Goal: Transaction & Acquisition: Purchase product/service

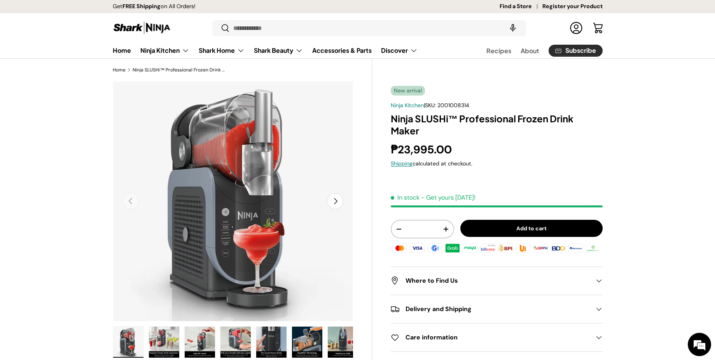
click at [363, 282] on div "Previous Next Loading... Load image 1 in gallery view Load image 2 in gallery v…" at bounding box center [243, 228] width 260 height 295
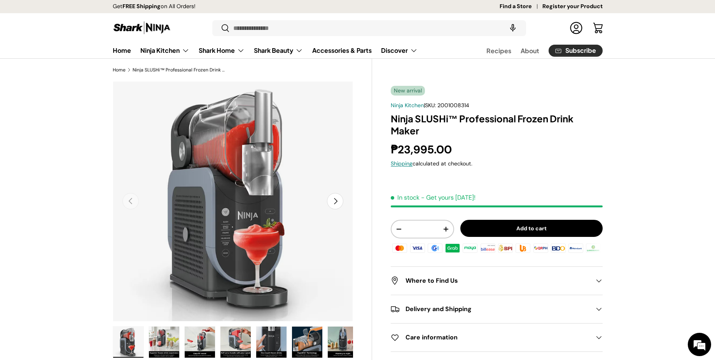
click at [363, 282] on div "Previous Next Loading... Load image 1 in gallery view Load image 2 in gallery v…" at bounding box center [243, 228] width 260 height 295
click at [336, 204] on button "Next" at bounding box center [335, 201] width 16 height 16
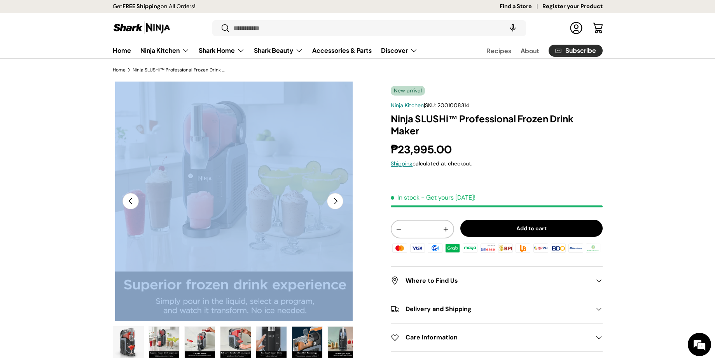
scroll to position [0, 244]
click at [336, 204] on button "Next" at bounding box center [335, 201] width 16 height 16
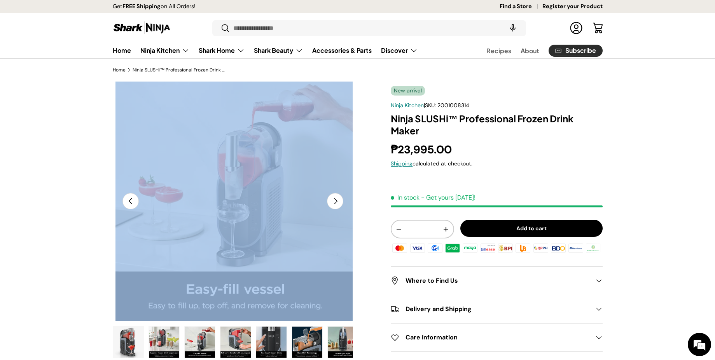
scroll to position [0, 489]
click at [336, 204] on button "Next" at bounding box center [335, 201] width 16 height 16
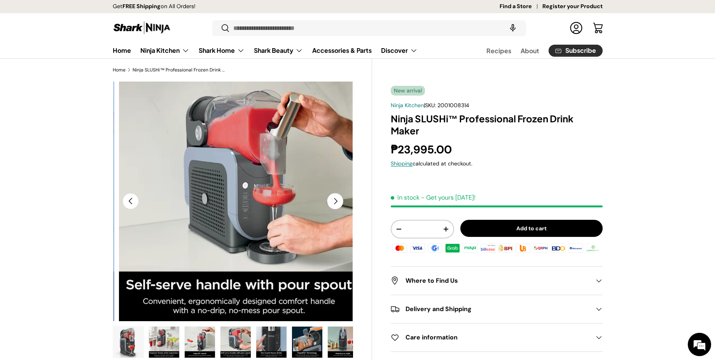
scroll to position [0, 733]
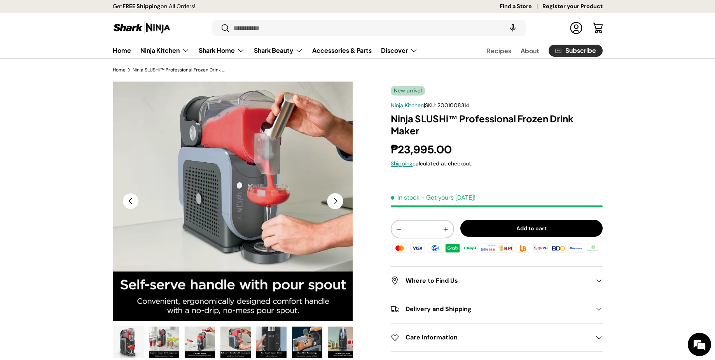
click at [336, 204] on button "Next" at bounding box center [335, 201] width 16 height 16
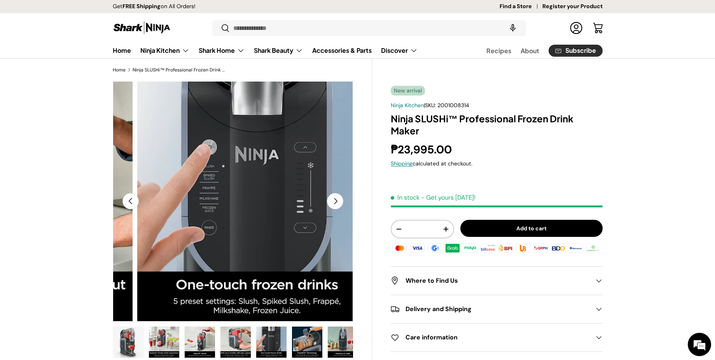
scroll to position [0, 977]
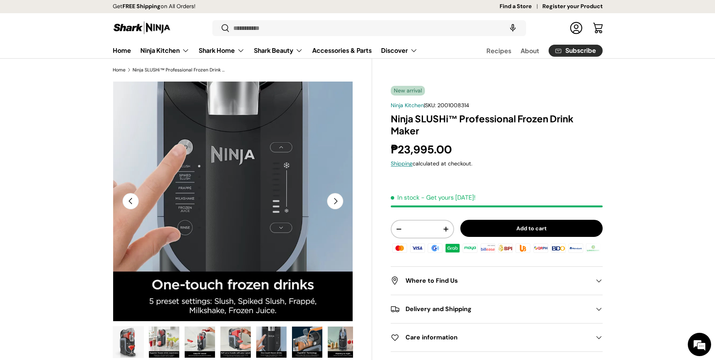
click at [336, 204] on button "Next" at bounding box center [335, 201] width 16 height 16
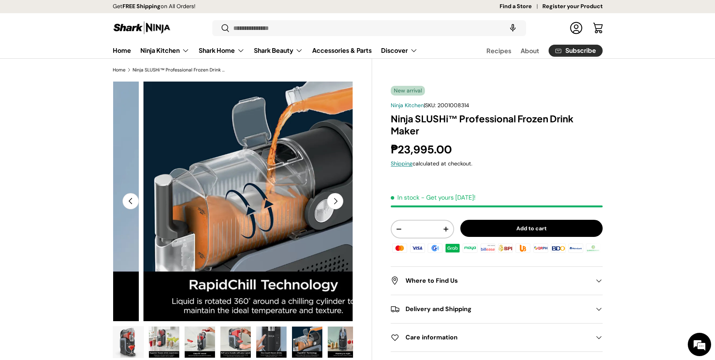
scroll to position [0, 1222]
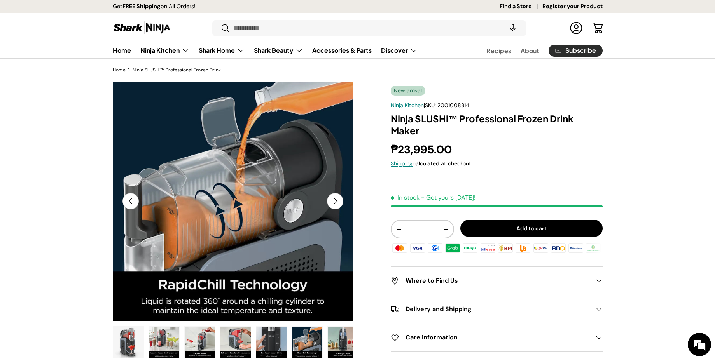
click at [336, 204] on button "Next" at bounding box center [335, 201] width 16 height 16
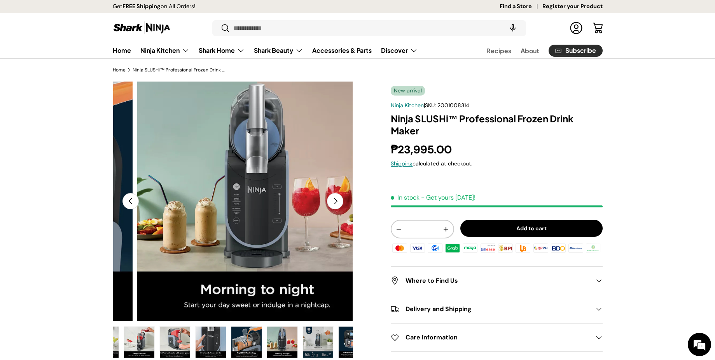
scroll to position [0, 77]
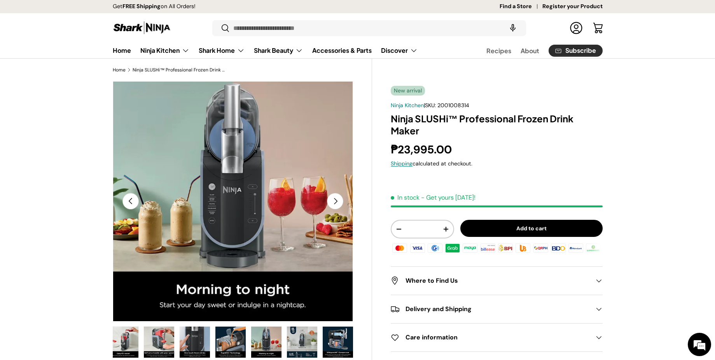
click at [336, 204] on button "Next" at bounding box center [335, 201] width 16 height 16
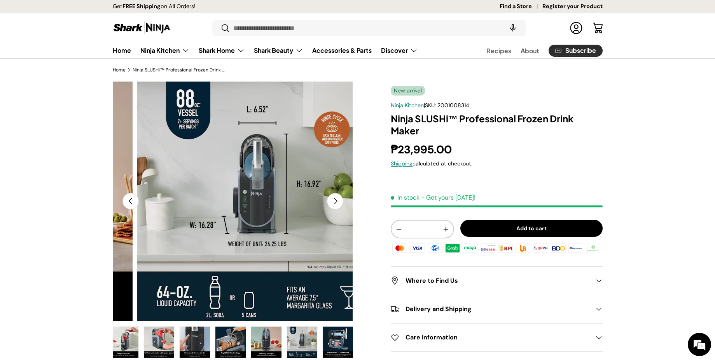
scroll to position [0, 1711]
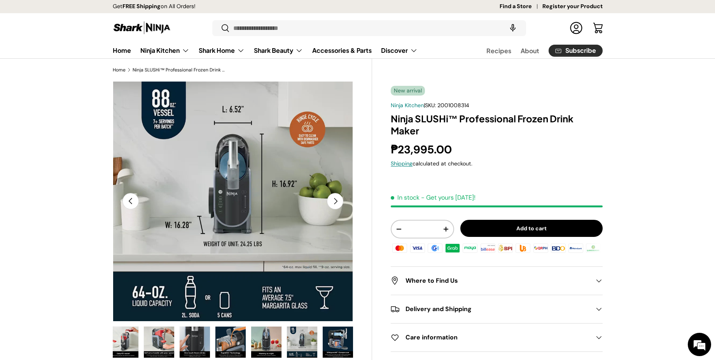
click at [336, 204] on button "Next" at bounding box center [335, 201] width 16 height 16
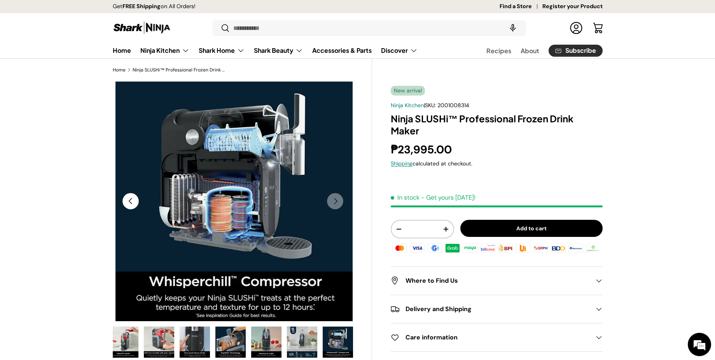
scroll to position [0, 1955]
